Goal: Task Accomplishment & Management: Use online tool/utility

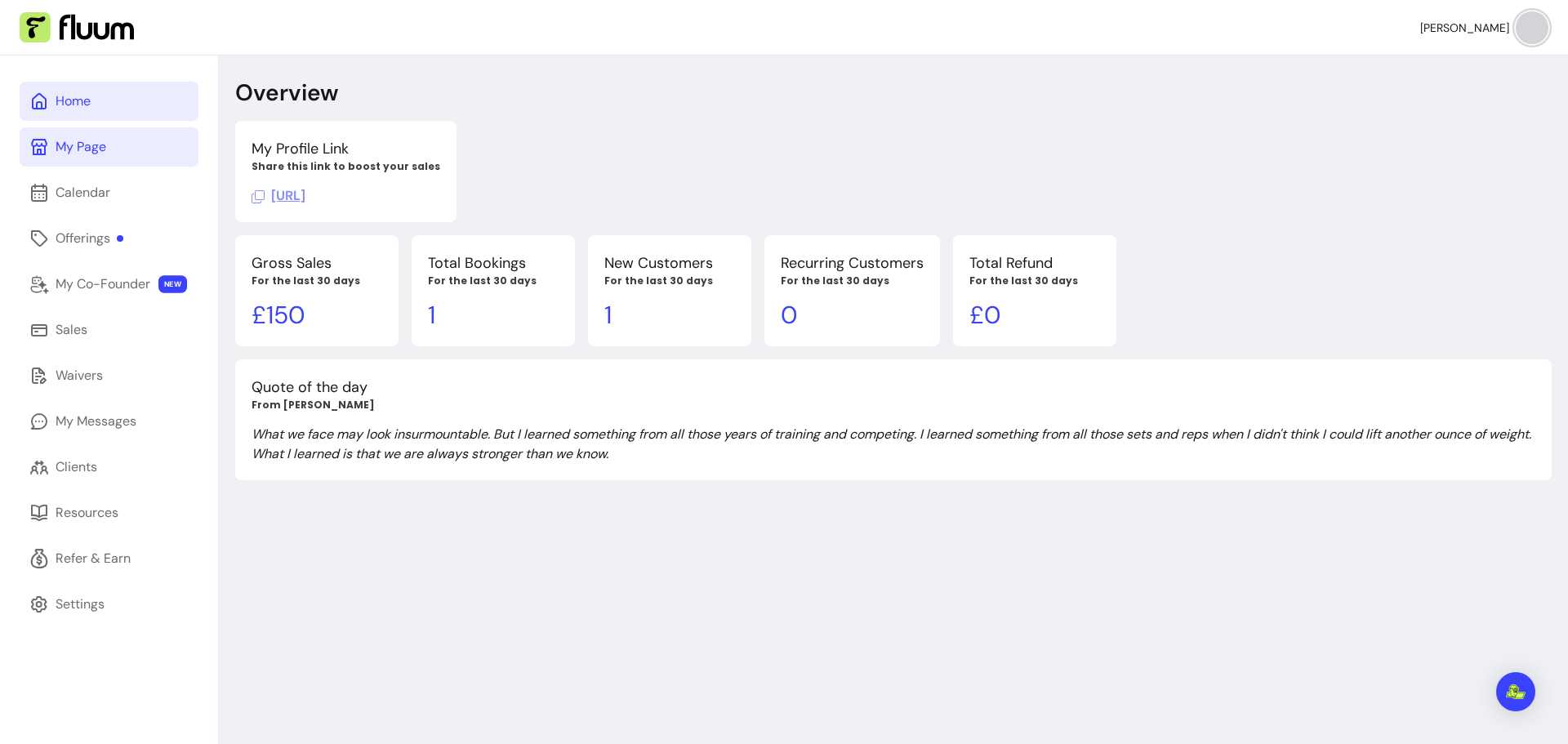
click at [79, 147] on div "My Page" at bounding box center [80, 147] width 51 height 20
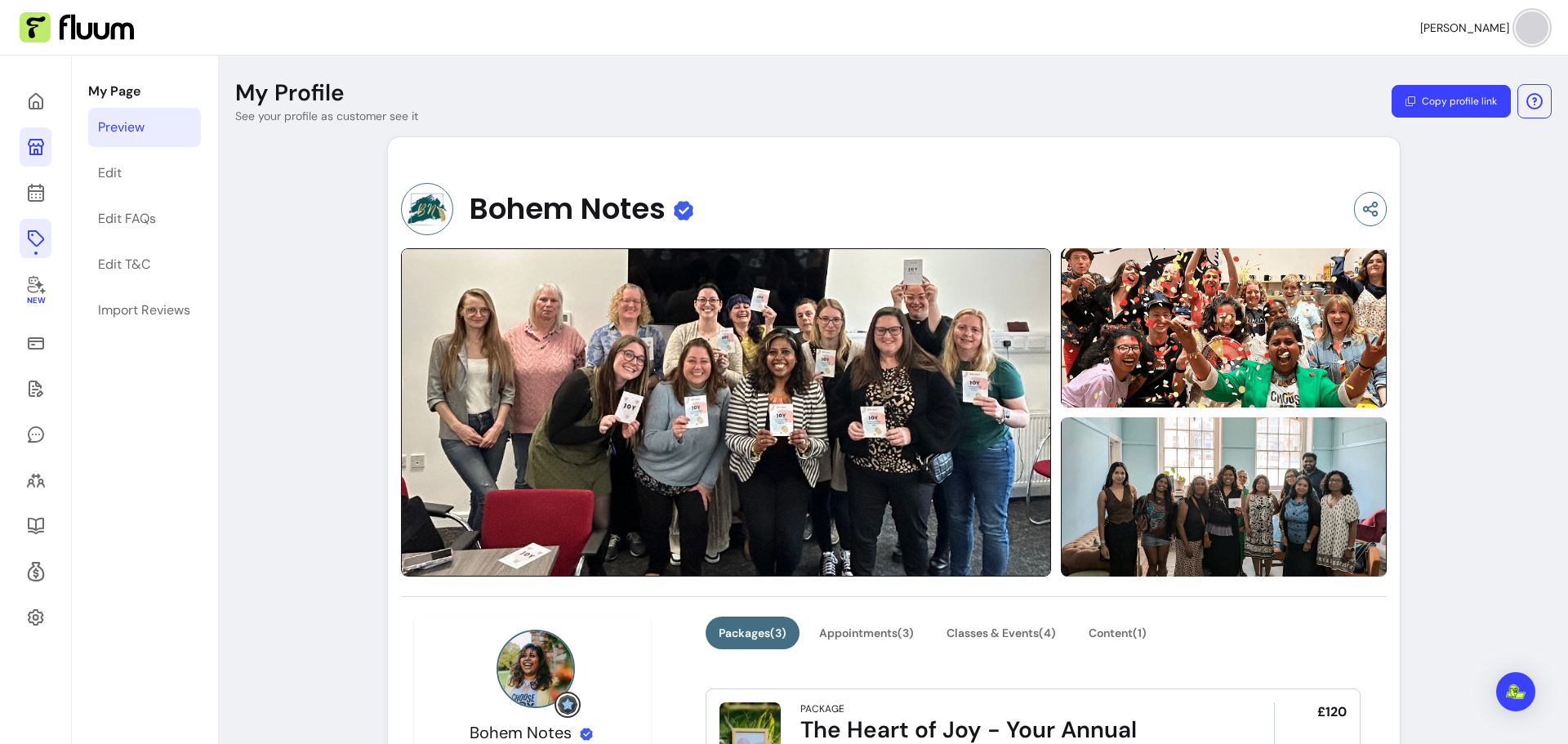
click at [31, 241] on icon at bounding box center [36, 239] width 20 height 20
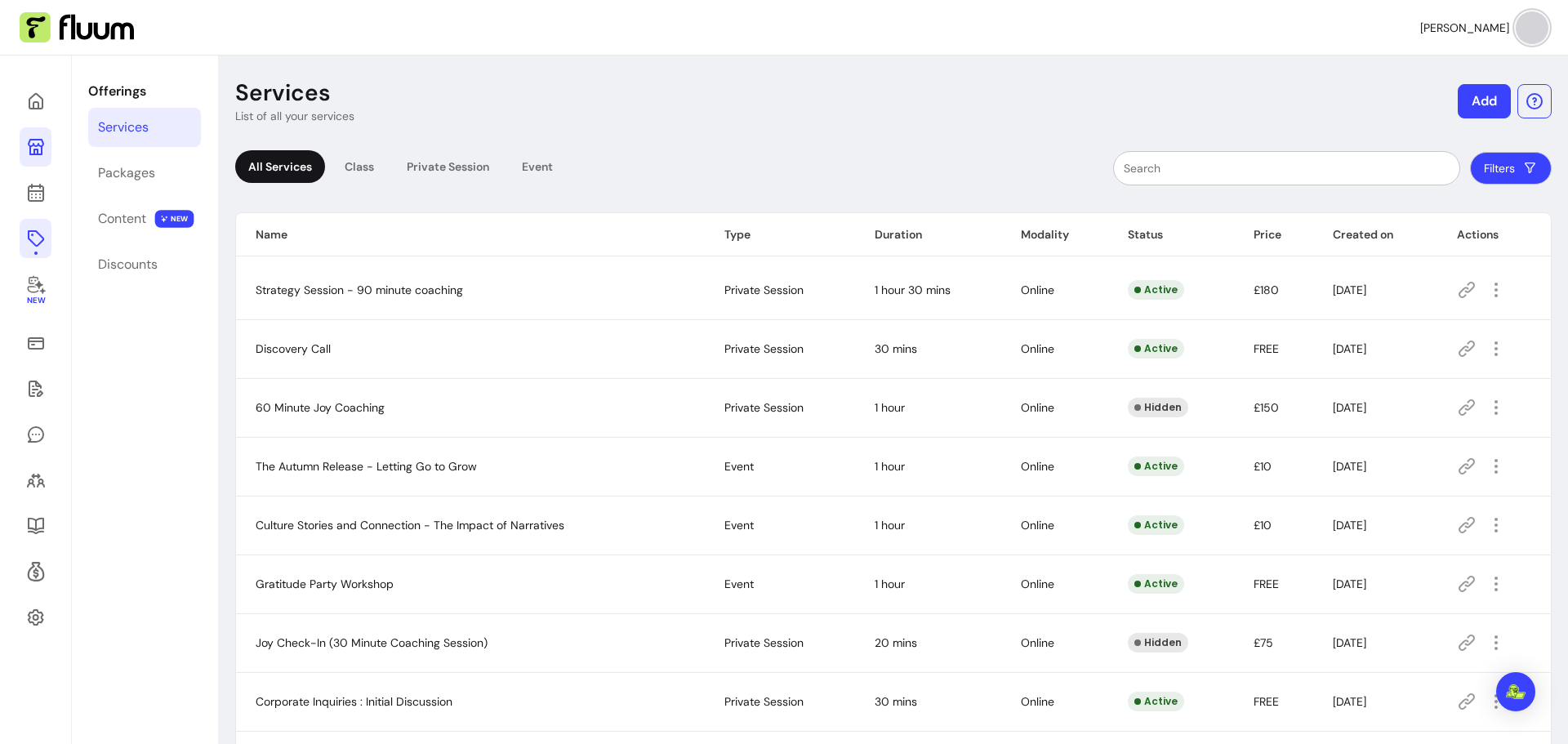
click at [1459, 346] on icon at bounding box center [1468, 349] width 17 height 17
click at [46, 95] on link at bounding box center [36, 101] width 31 height 39
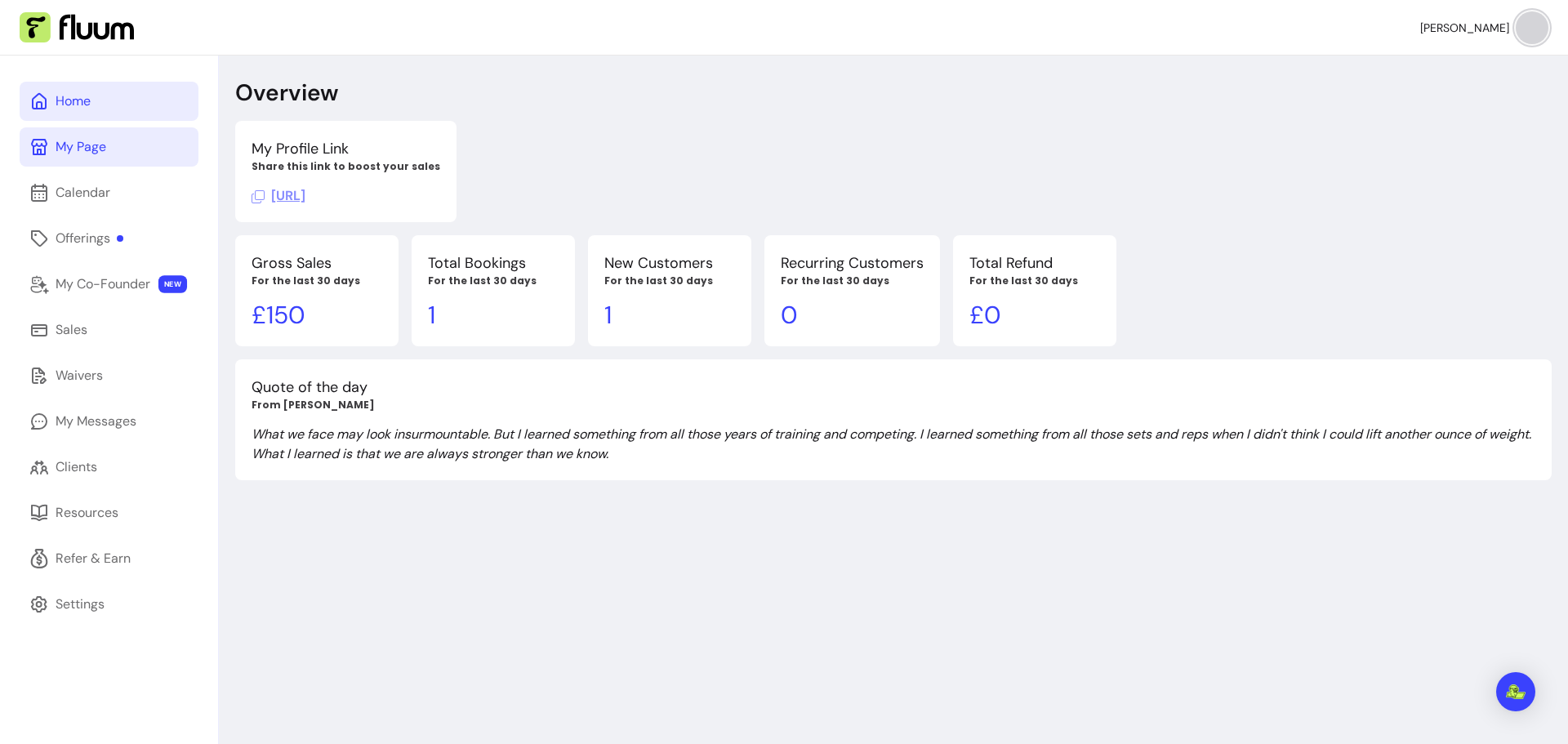
click at [306, 194] on span "[URL]" at bounding box center [278, 196] width 54 height 17
click at [66, 238] on div "Offerings" at bounding box center [89, 239] width 68 height 20
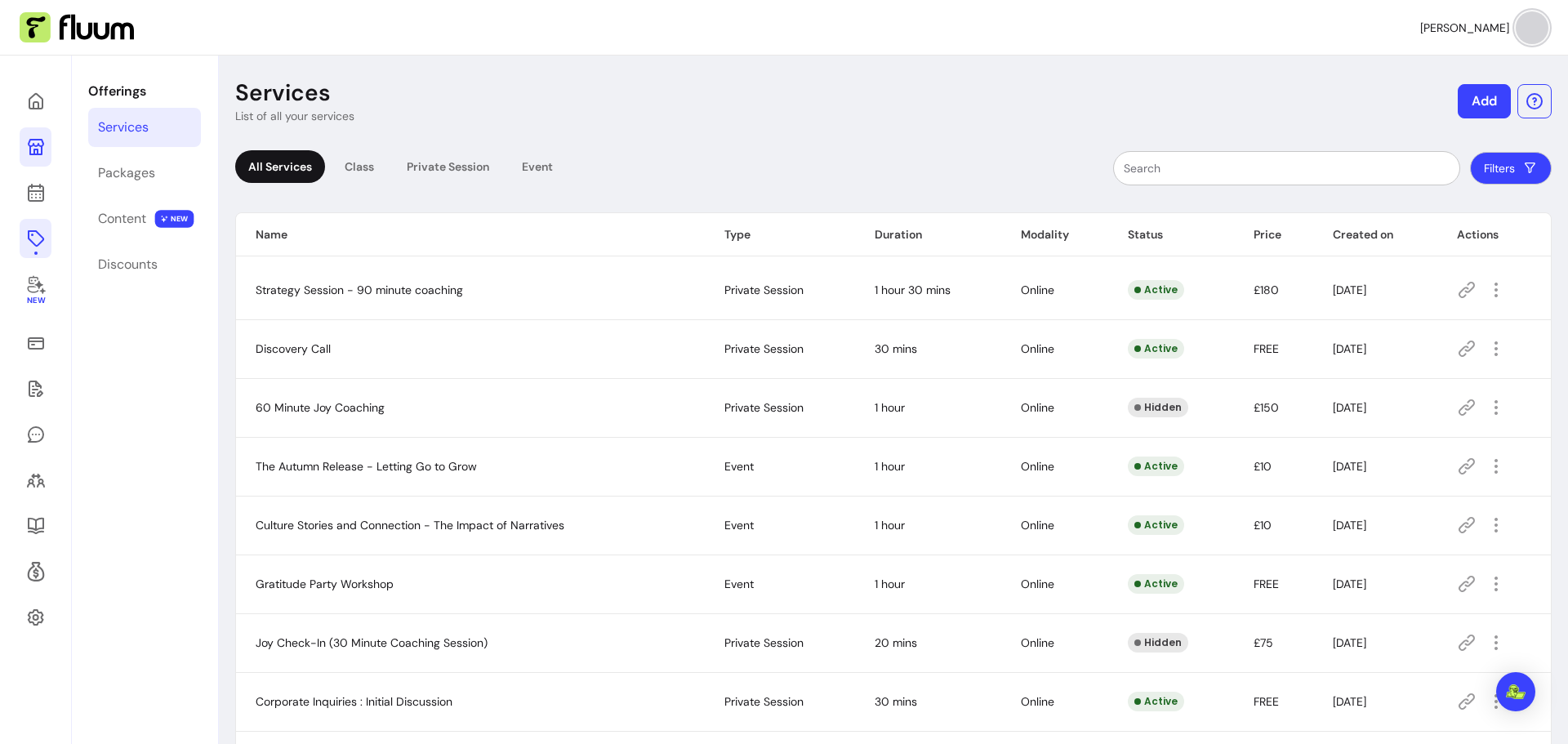
click at [1458, 352] on icon at bounding box center [1467, 349] width 20 height 20
click at [1459, 351] on icon at bounding box center [1468, 349] width 17 height 17
click at [37, 296] on span "New" at bounding box center [36, 301] width 18 height 11
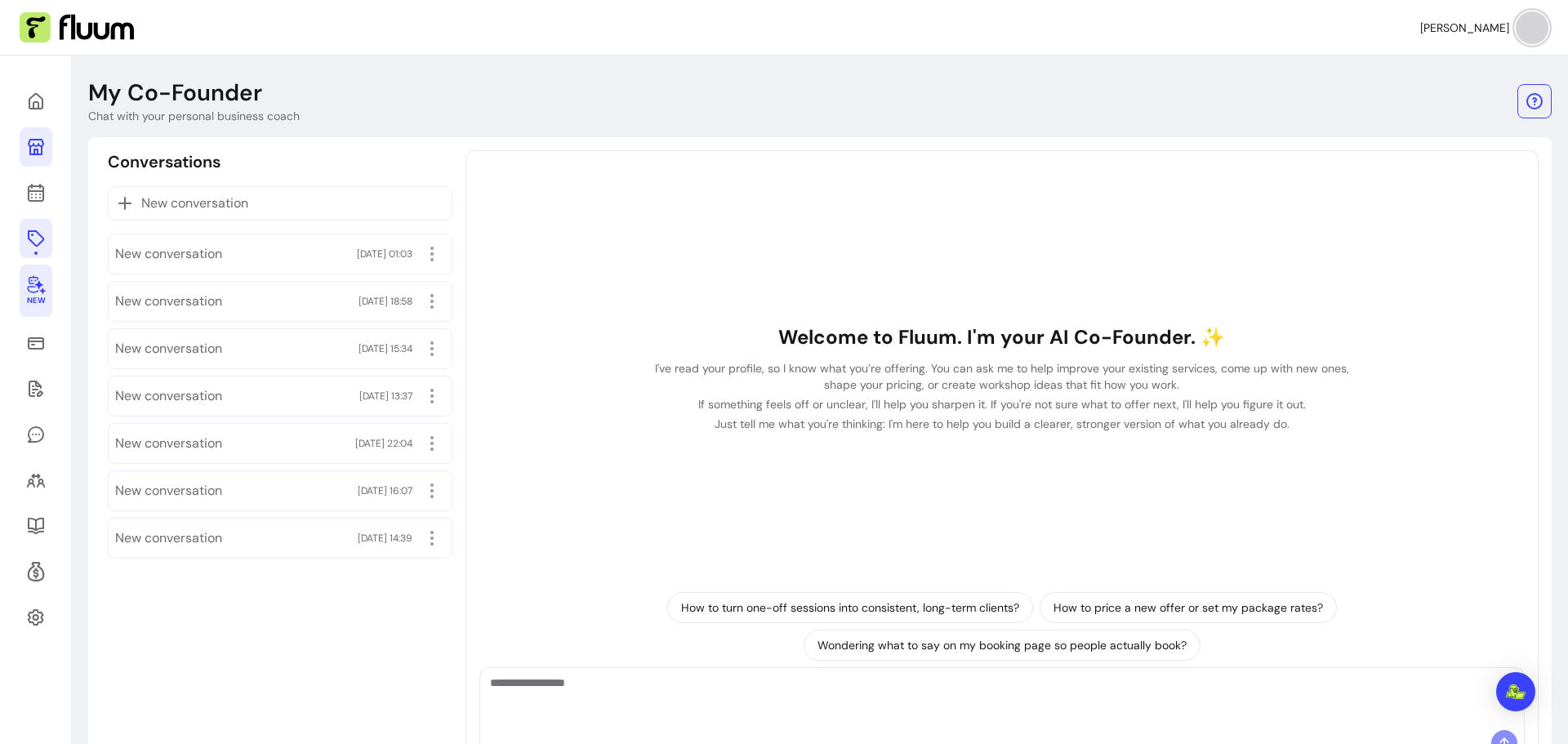
click at [539, 690] on textarea "Ask me anything..." at bounding box center [1002, 699] width 1025 height 49
paste textarea "**********"
type textarea "**********"
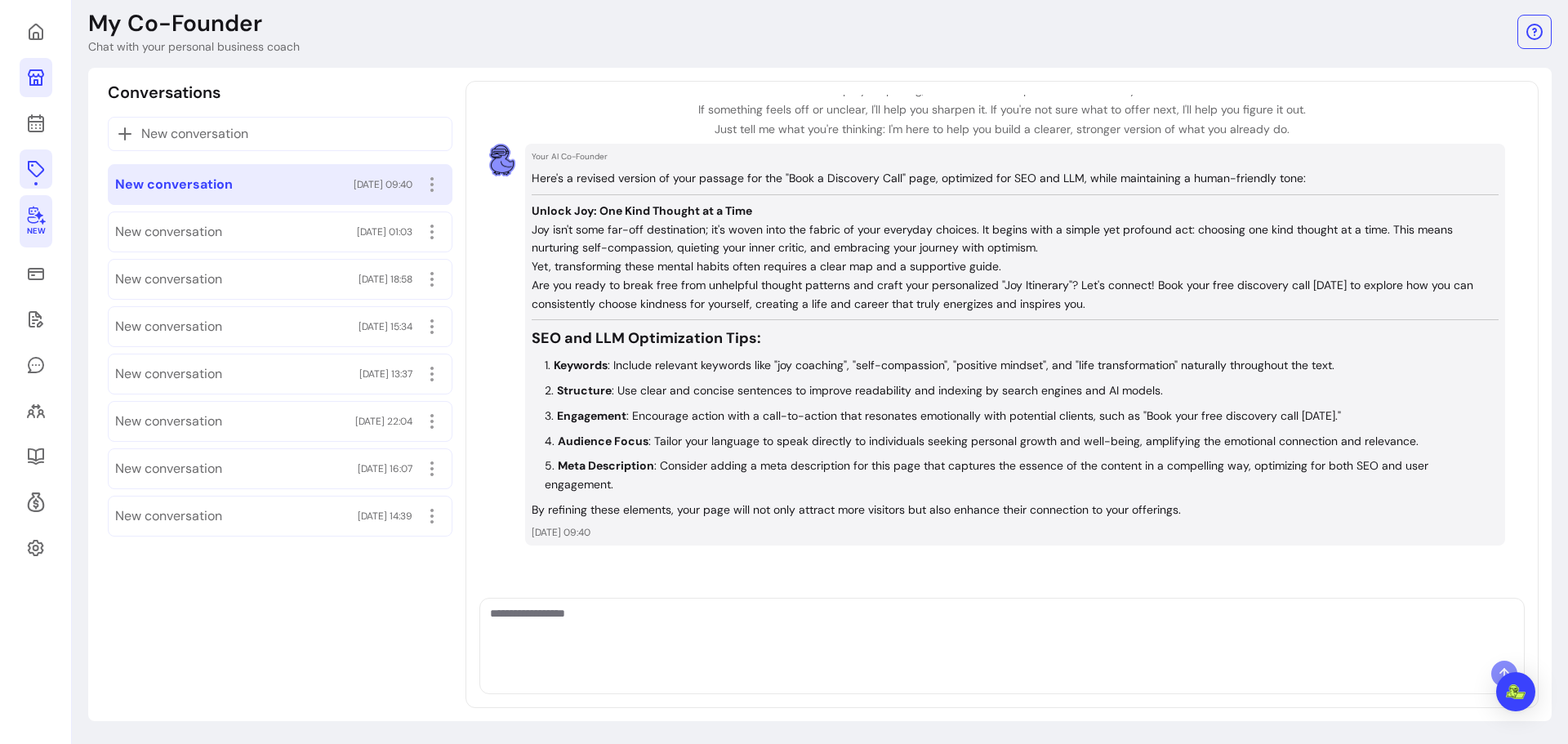
scroll to position [234, 0]
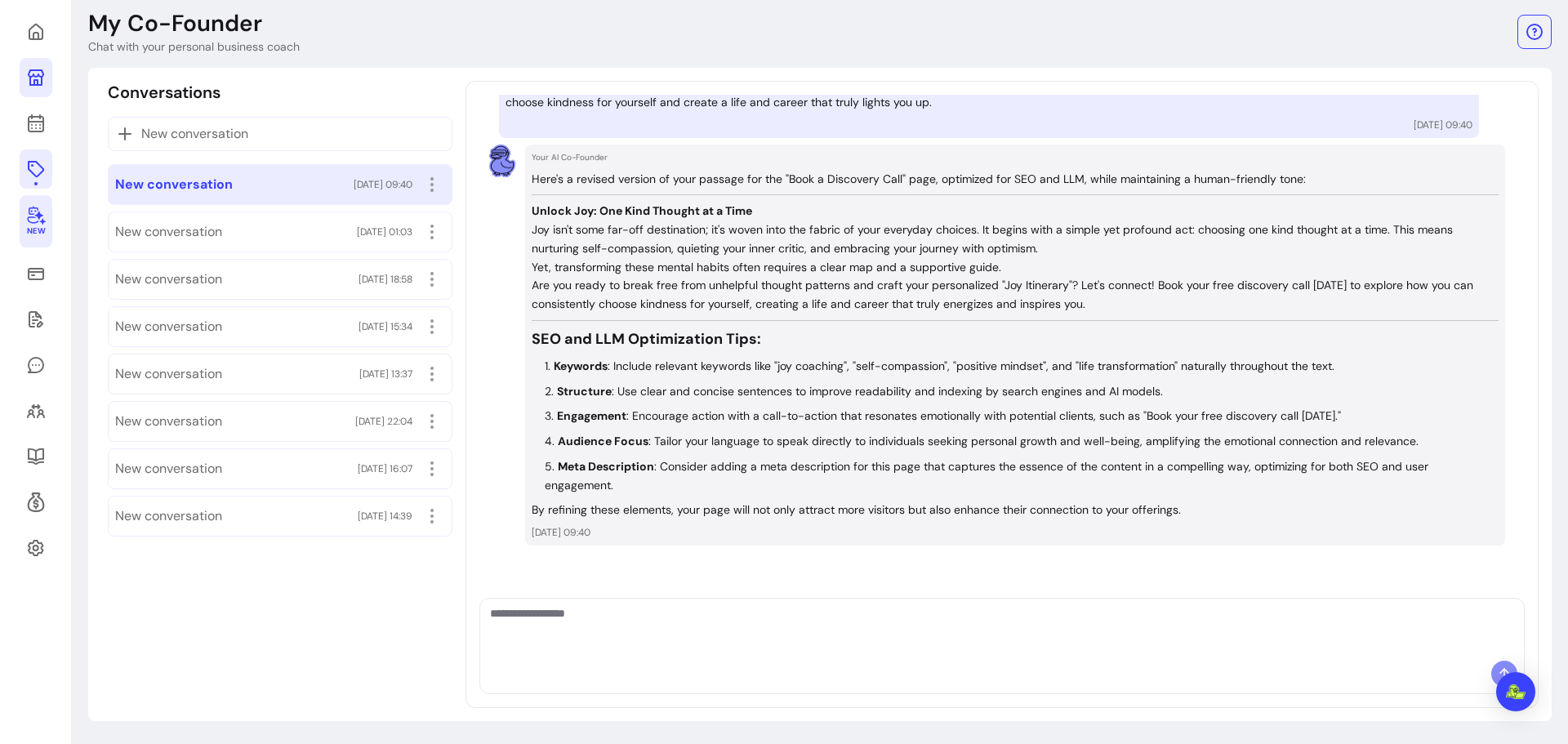
click at [532, 227] on p "Joy isn't some far-off destination; it's woven into the fabric of your everyday…" at bounding box center [1016, 239] width 967 height 37
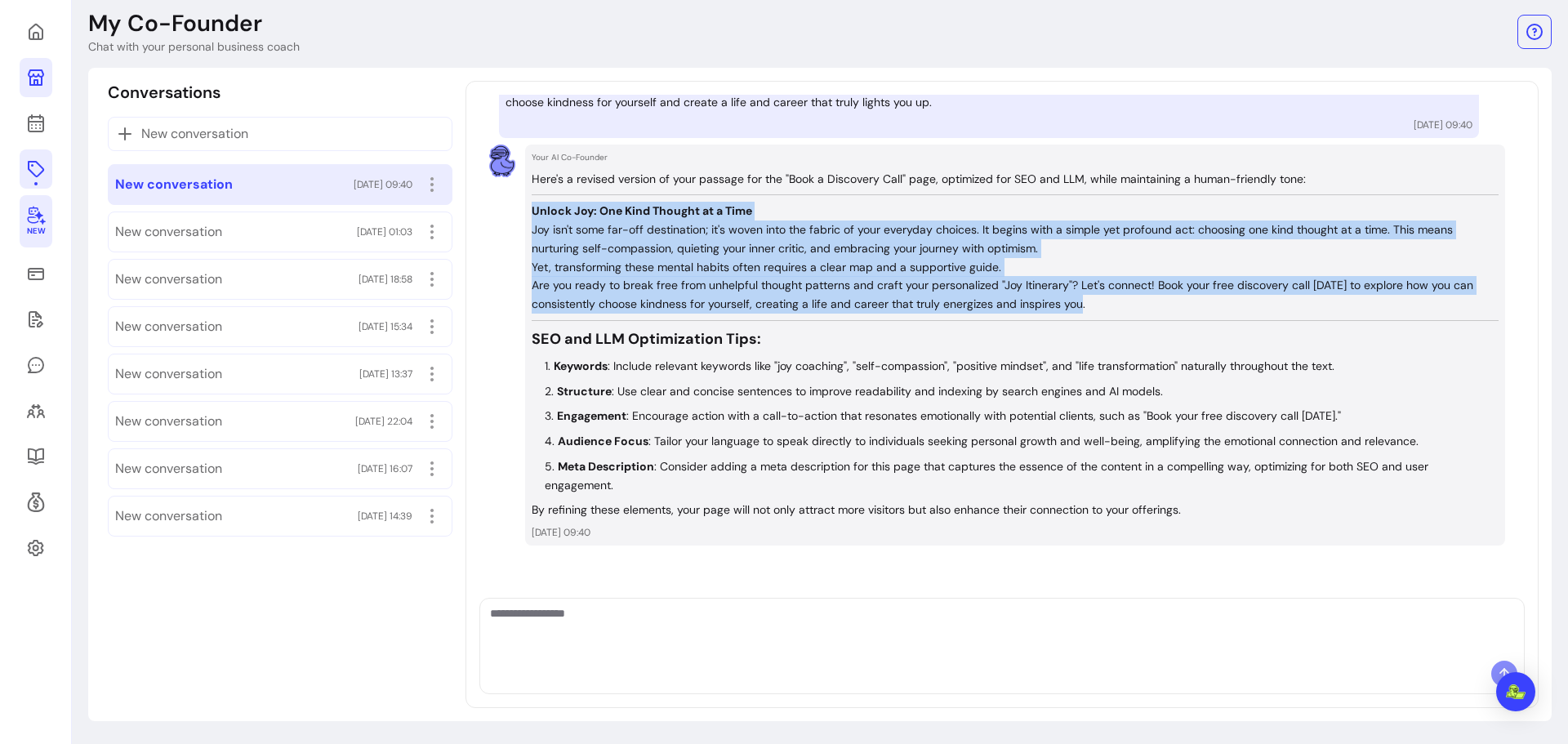
drag, startPoint x: 530, startPoint y: 211, endPoint x: 1175, endPoint y: 297, distance: 650.7
click at [1175, 297] on div "Here's a revised version of your passage for the "Book a Discovery Call" page, …" at bounding box center [1016, 345] width 967 height 350
copy div "Unlock Joy: One Kind Thought at a Time Joy isn't some far-off destination; it's…"
click at [29, 162] on icon at bounding box center [36, 169] width 17 height 17
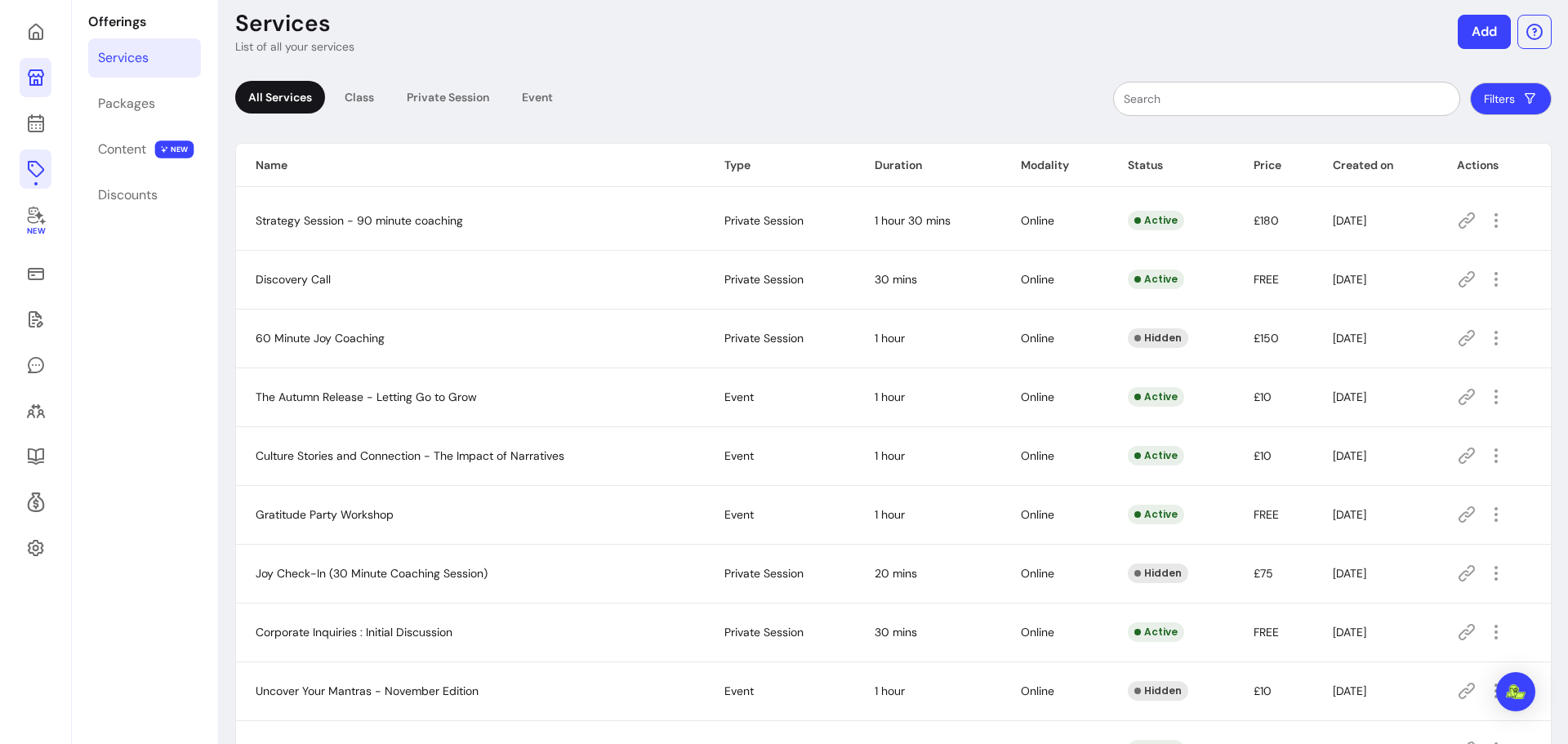
click at [1457, 275] on icon at bounding box center [1467, 279] width 20 height 20
